Goal: Task Accomplishment & Management: Manage account settings

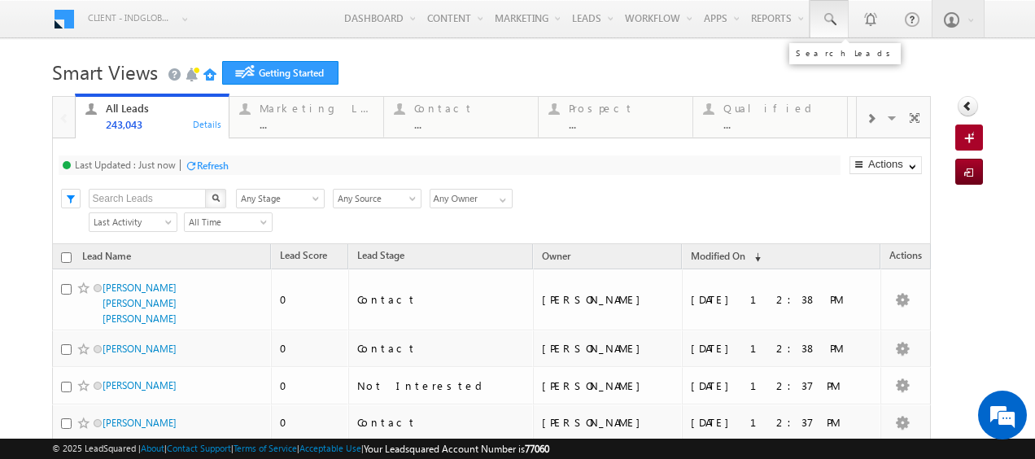
click at [821, 26] on span at bounding box center [829, 19] width 16 height 16
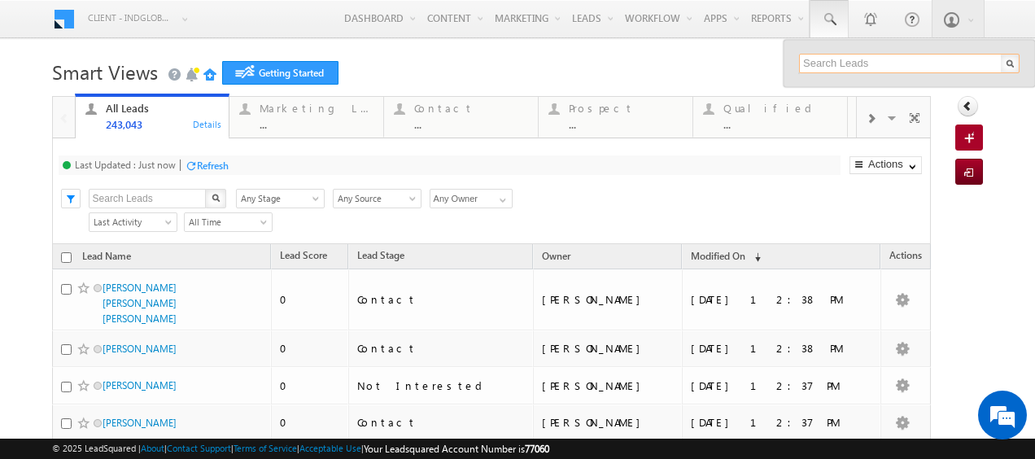
click at [819, 58] on input "text" at bounding box center [909, 64] width 221 height 20
paste input "547274064"
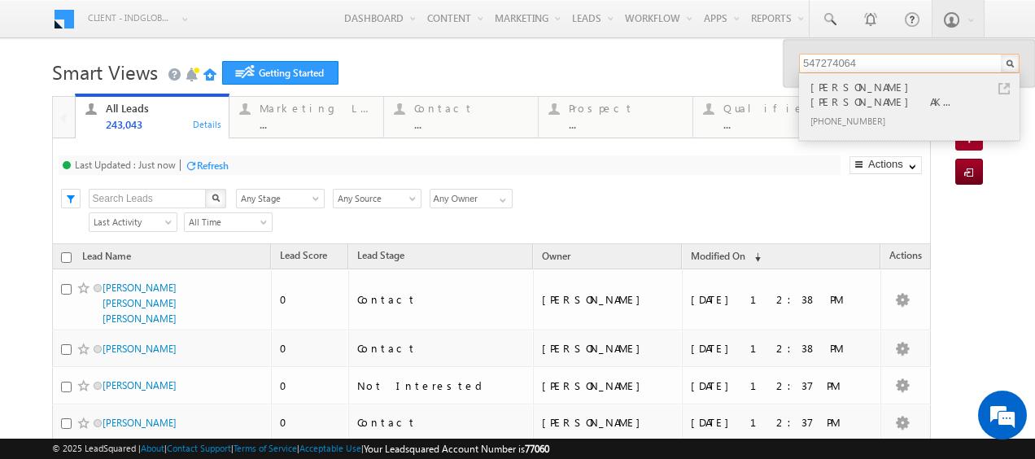
type input "547274064"
click at [822, 93] on div "[PERSON_NAME] [PERSON_NAME] AK..." at bounding box center [916, 94] width 218 height 33
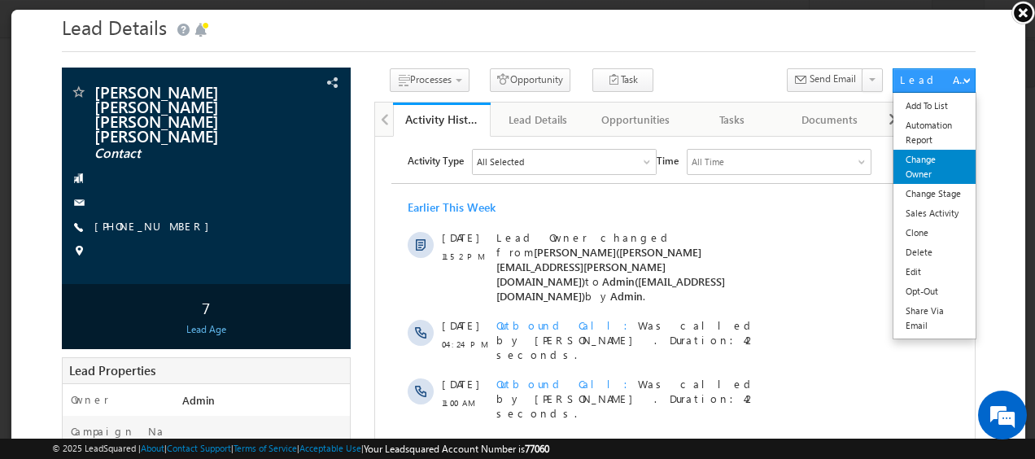
click at [924, 170] on link "Change Owner" at bounding box center [933, 166] width 82 height 34
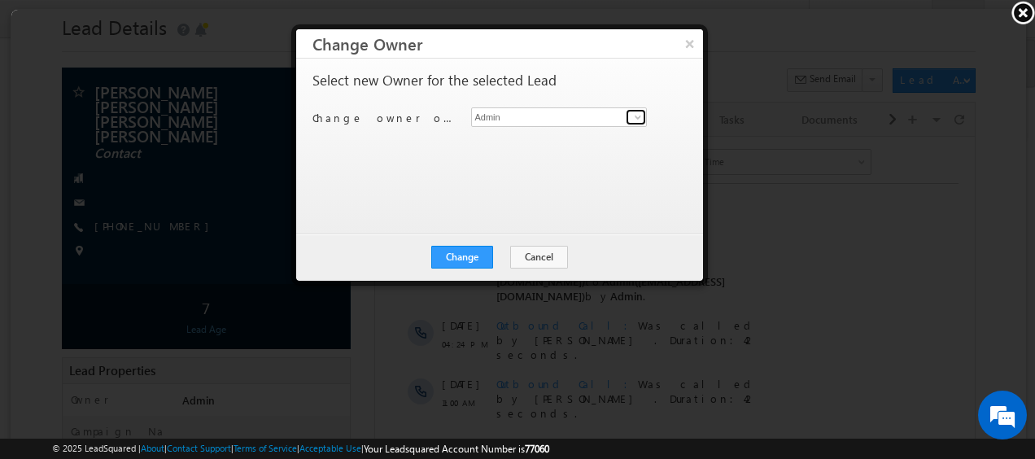
click at [634, 114] on span at bounding box center [636, 116] width 13 height 13
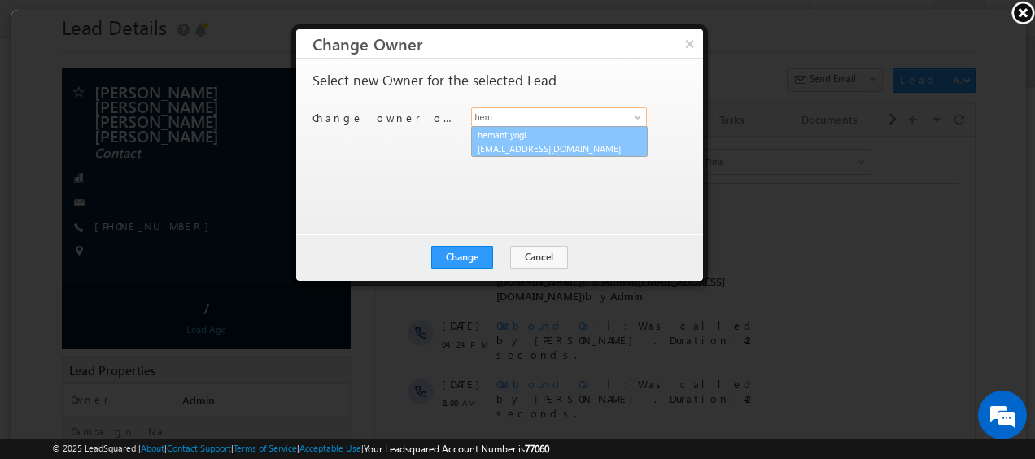
click at [556, 149] on span "[EMAIL_ADDRESS][DOMAIN_NAME]" at bounding box center [549, 148] width 146 height 12
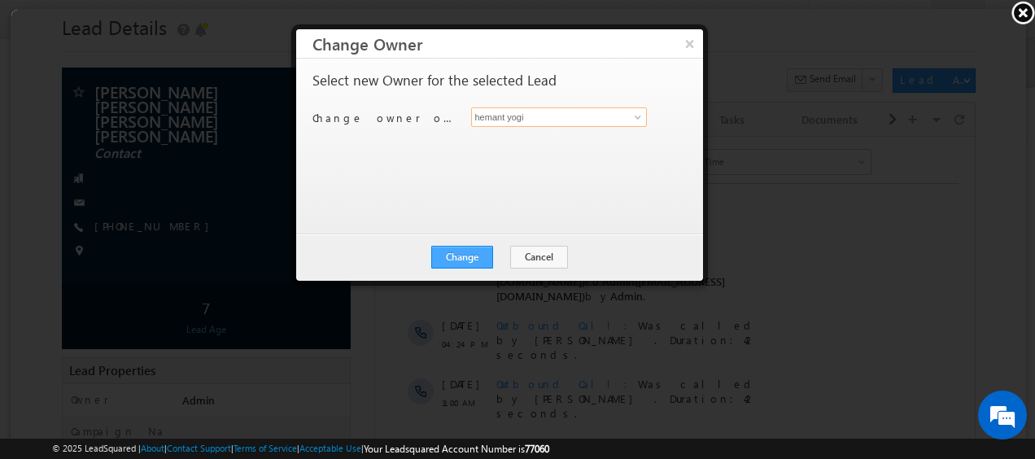
type input "hemant yogi"
click at [477, 255] on button "Change" at bounding box center [461, 256] width 62 height 23
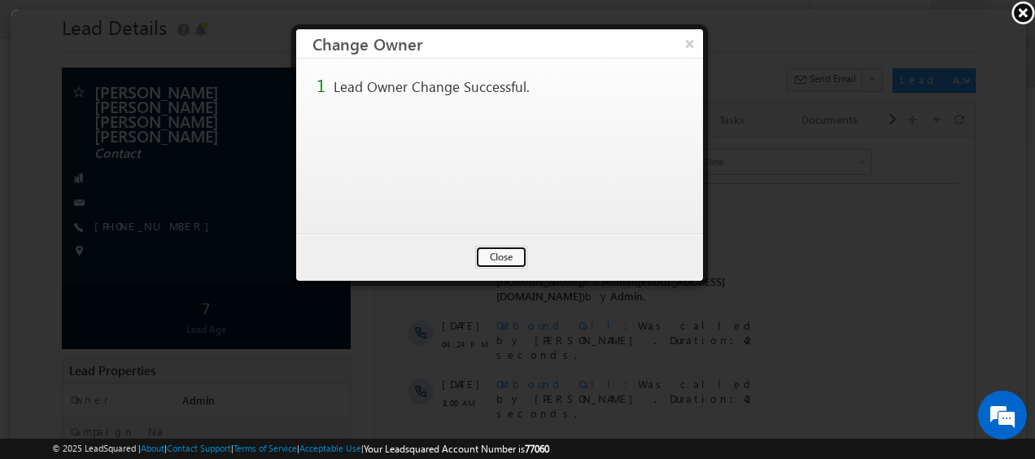
click at [504, 251] on button "Close" at bounding box center [500, 256] width 52 height 23
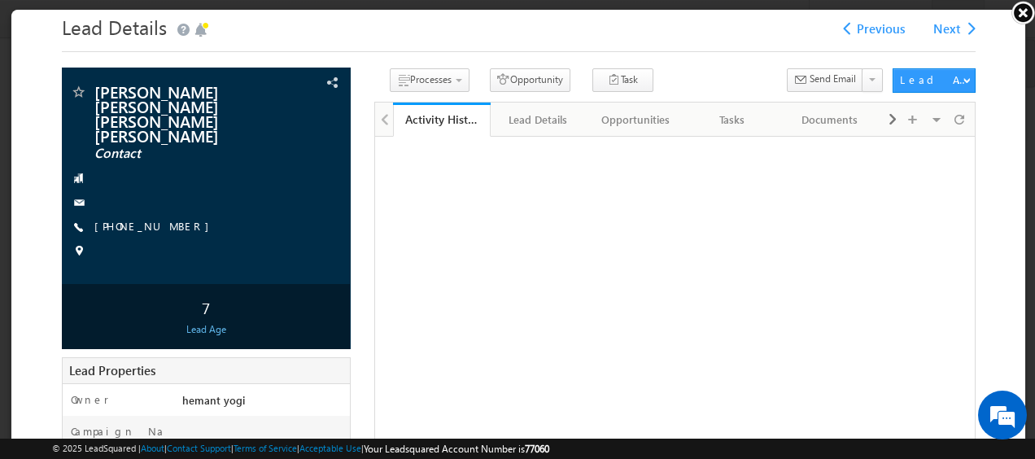
click at [1022, 15] on link at bounding box center [1023, 12] width 24 height 24
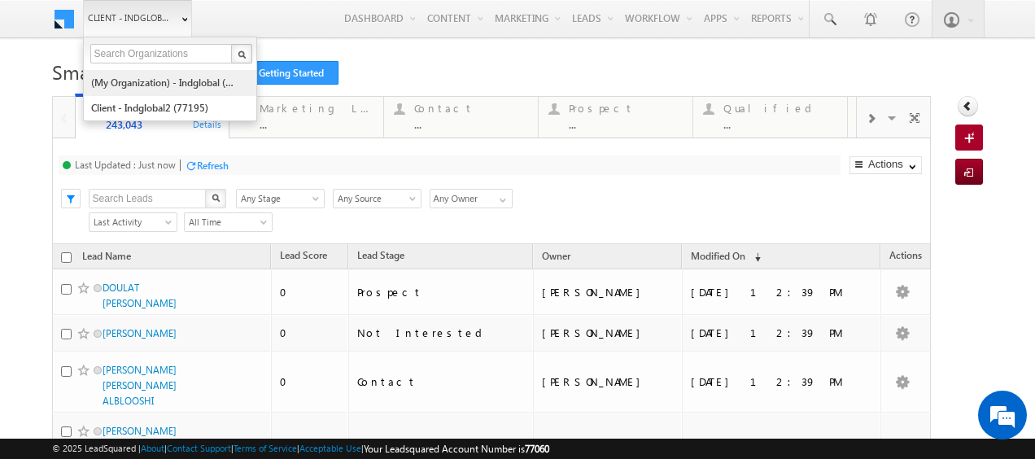
click at [166, 83] on link "(My Organization) - indglobal (48060)" at bounding box center [164, 82] width 149 height 25
